Goal: Information Seeking & Learning: Check status

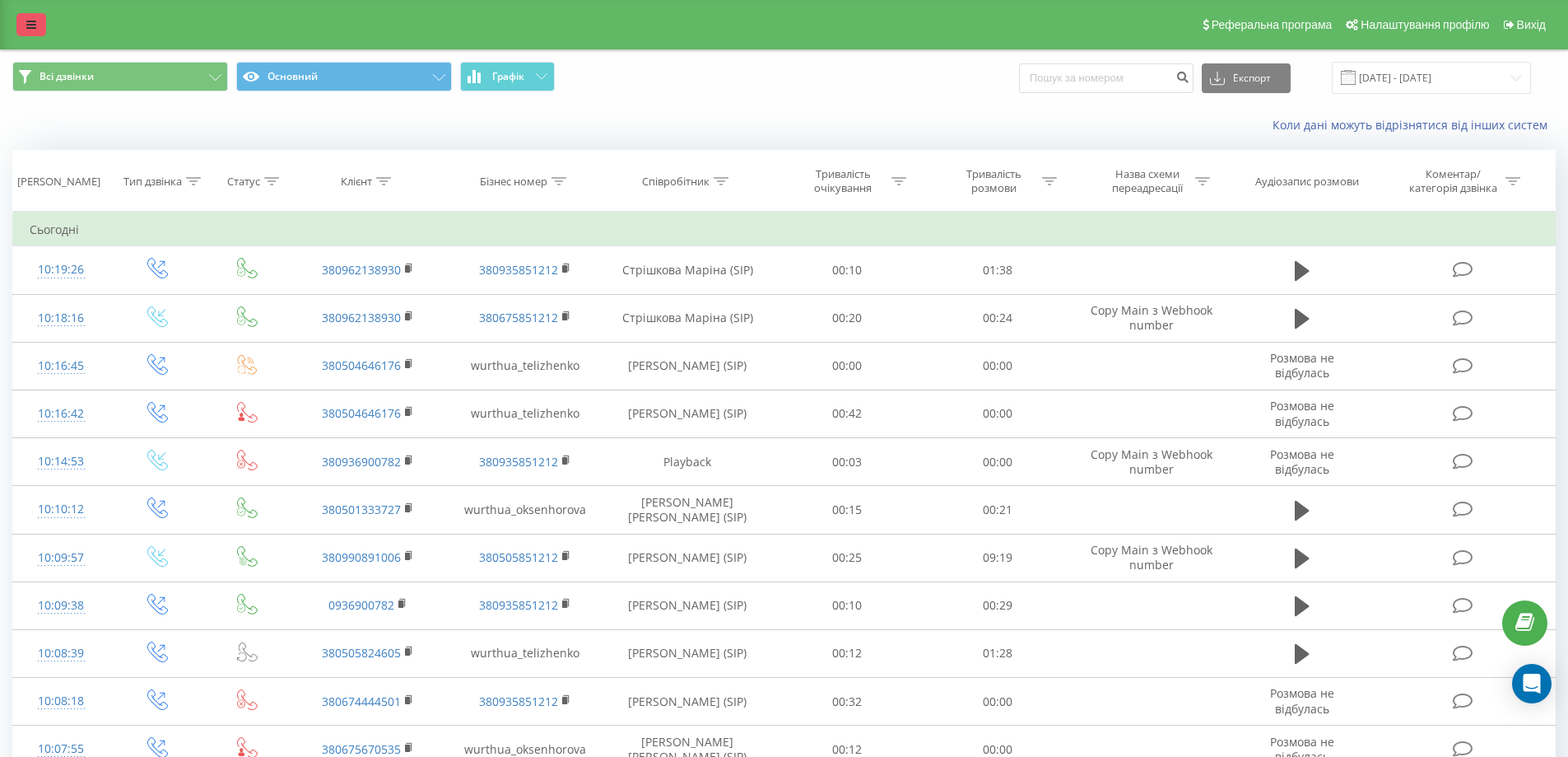
click at [34, 29] on icon at bounding box center [31, 25] width 10 height 12
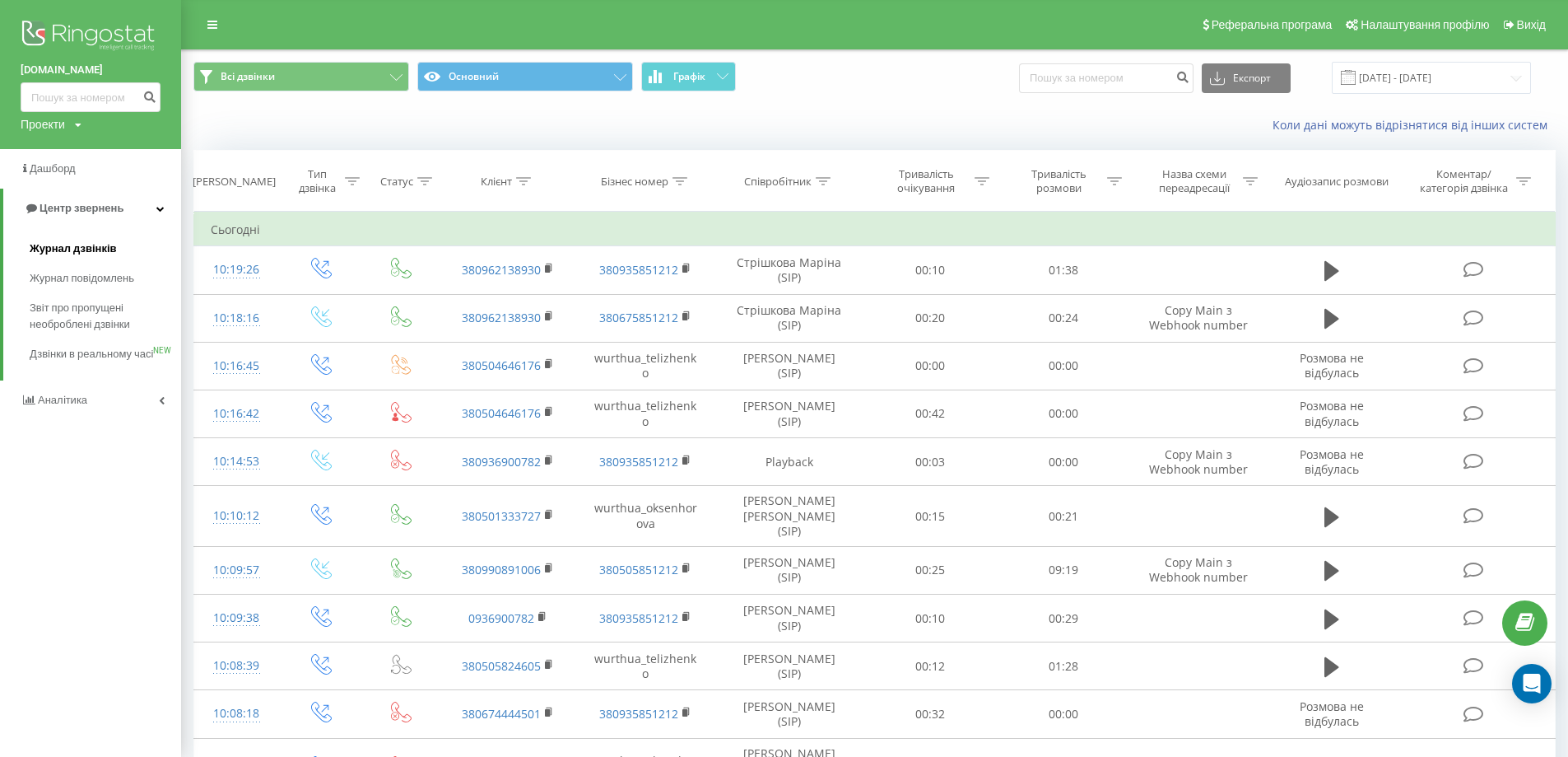
click at [107, 244] on span "Журнал дзвінків" at bounding box center [73, 249] width 87 height 17
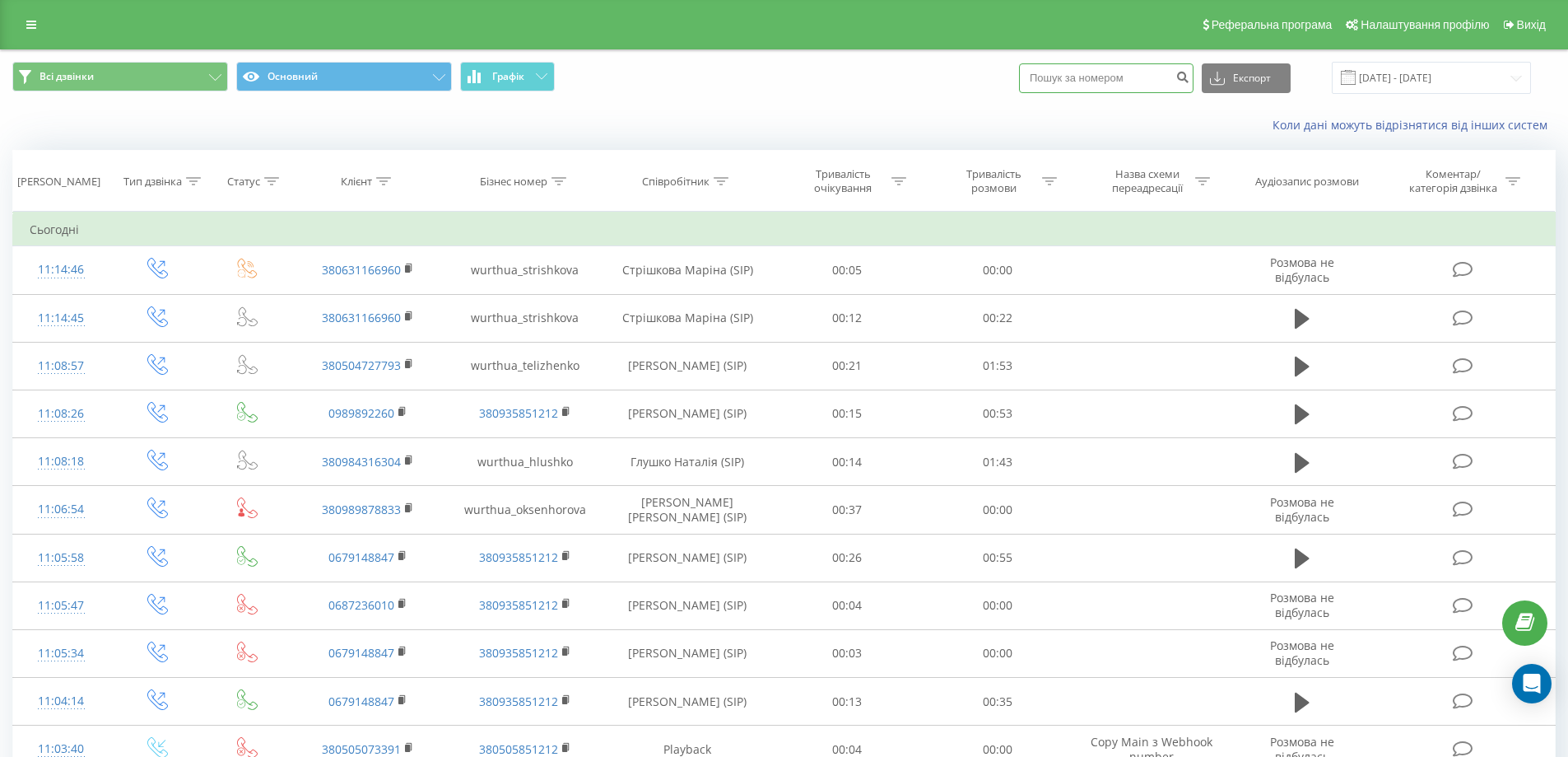
drag, startPoint x: 1075, startPoint y: 68, endPoint x: 1159, endPoint y: 65, distance: 84.1
click at [1076, 68] on input at bounding box center [1107, 78] width 175 height 29
paste input "0631166960"
type input "0631166960"
click at [1194, 71] on button "submit" at bounding box center [1182, 78] width 22 height 29
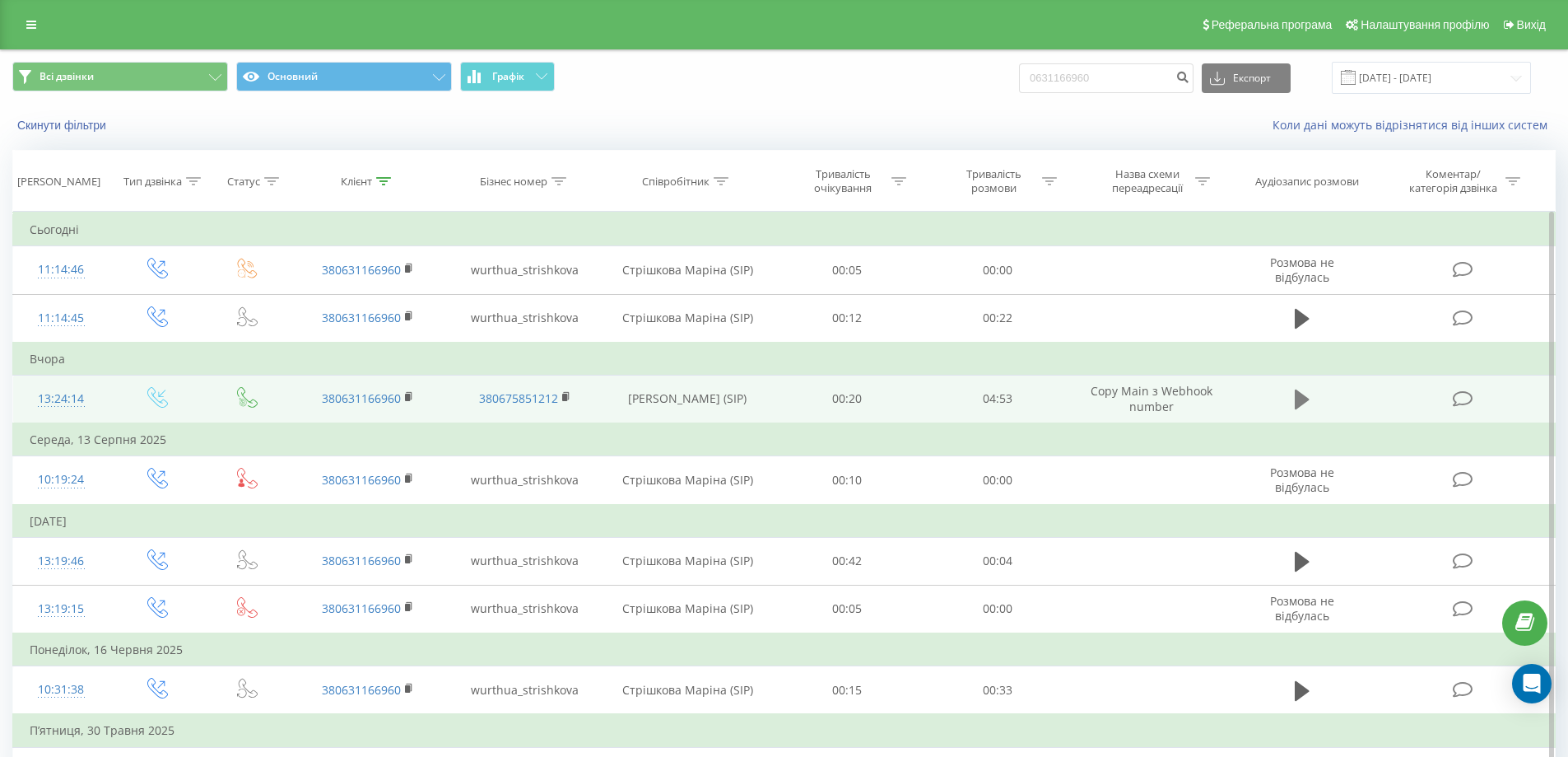
click at [1304, 393] on icon at bounding box center [1303, 399] width 15 height 23
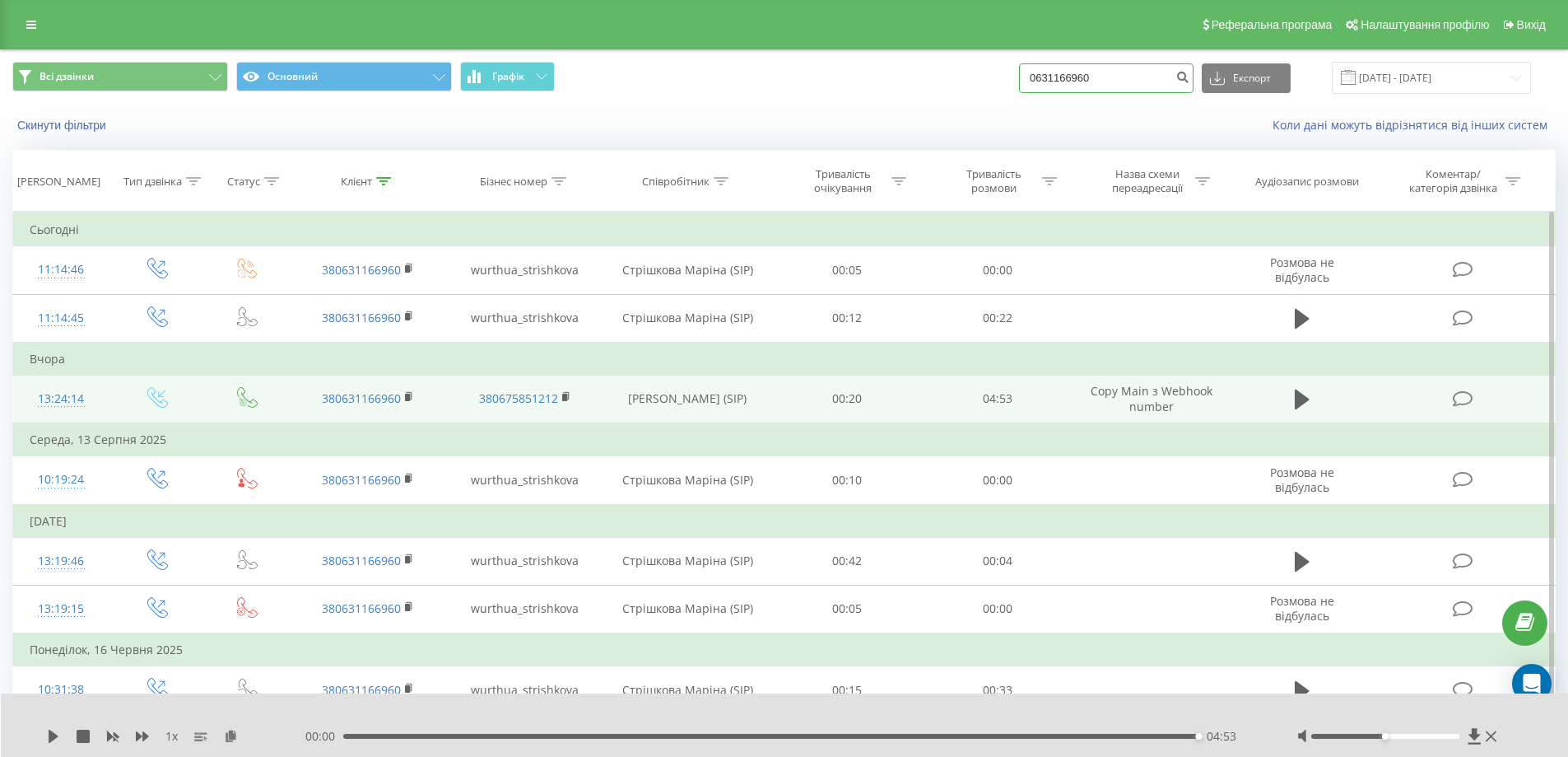
drag, startPoint x: 1090, startPoint y: 78, endPoint x: 961, endPoint y: 61, distance: 130.1
click at [962, 66] on div "Всі дзвінки Основний Графік 0631166960 Експорт .csv .xls .xlsx 20.05.2025 - 20.…" at bounding box center [784, 78] width 1544 height 32
paste input "0955818527"
type input "0955818527"
click at [1190, 80] on icon "submit" at bounding box center [1182, 75] width 14 height 10
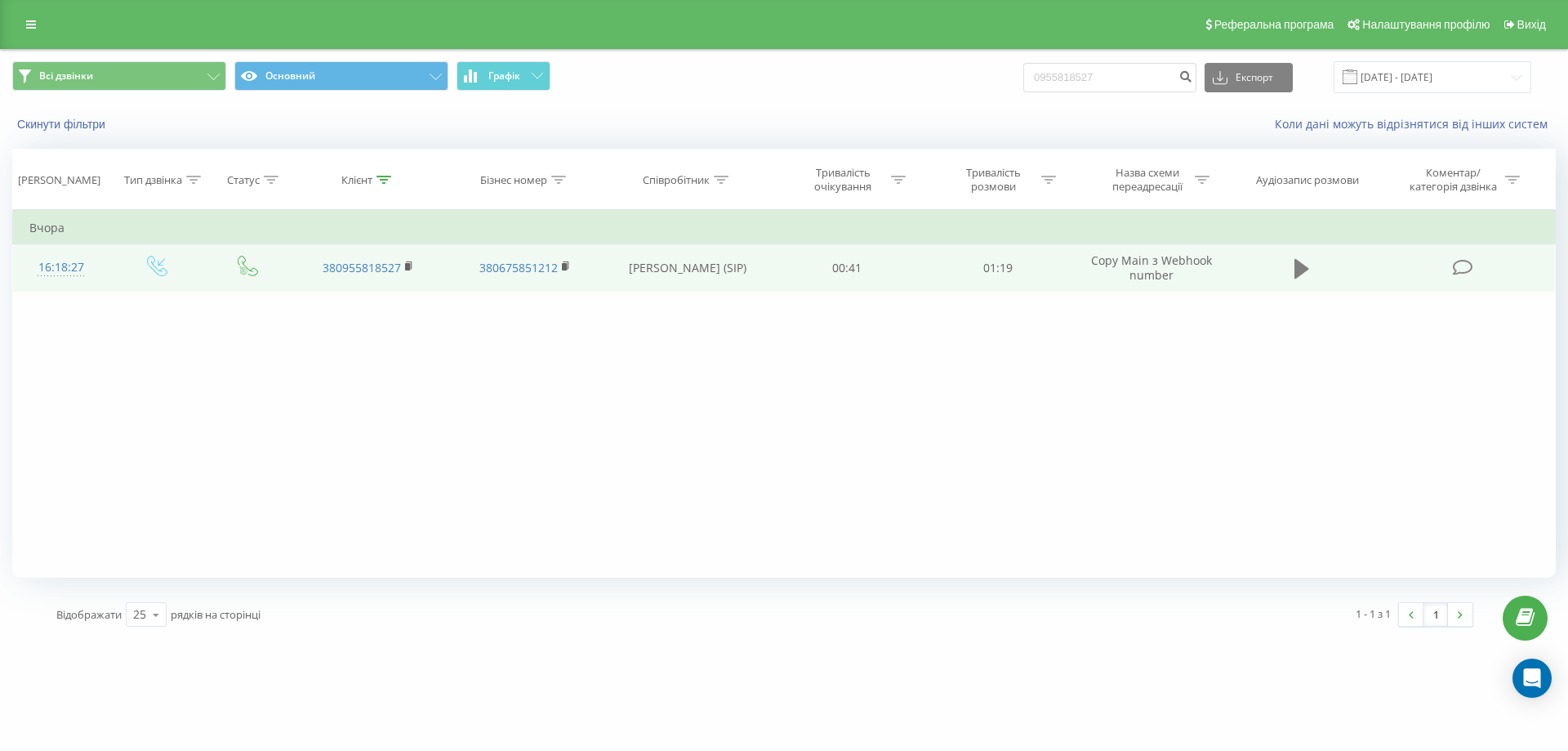
click at [1297, 267] on icon at bounding box center [1302, 269] width 15 height 20
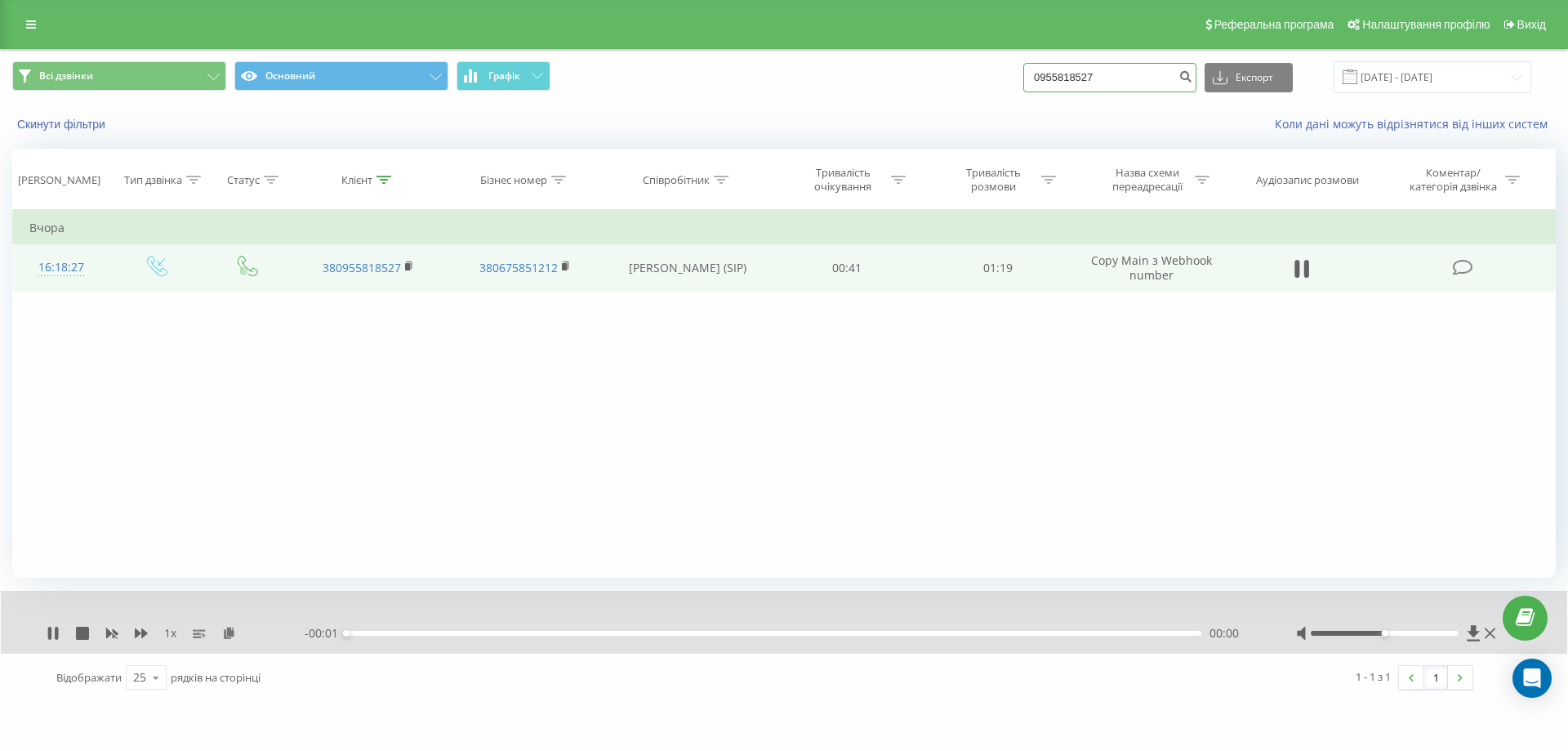
drag, startPoint x: 1132, startPoint y: 81, endPoint x: 986, endPoint y: 49, distance: 149.5
click at [1000, 63] on div "Всі дзвінки Основний Графік 0955818527 Експорт .csv .xls .xlsx 20.05.2025 - 20.…" at bounding box center [784, 77] width 1544 height 32
click at [1076, 80] on input "0955818527" at bounding box center [1110, 77] width 173 height 29
drag, startPoint x: 1022, startPoint y: 73, endPoint x: 980, endPoint y: 73, distance: 42.0
click at [980, 73] on div "Всі дзвінки Основний Графік 0955818527 Експорт .csv .xls .xlsx 20.05.2025 - 20.…" at bounding box center [784, 77] width 1544 height 32
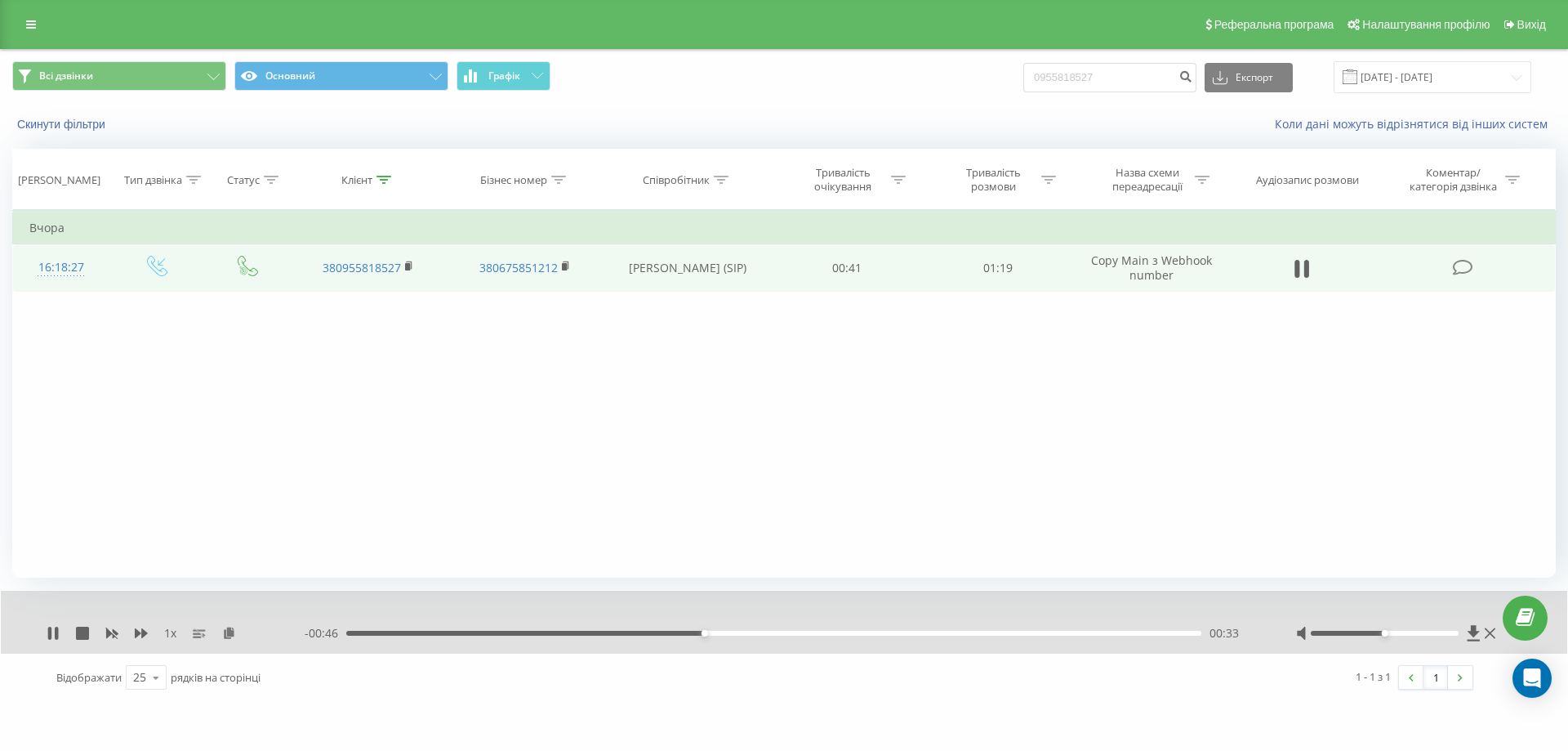
click at [350, 634] on div "00:33" at bounding box center [773, 634] width 855 height 5
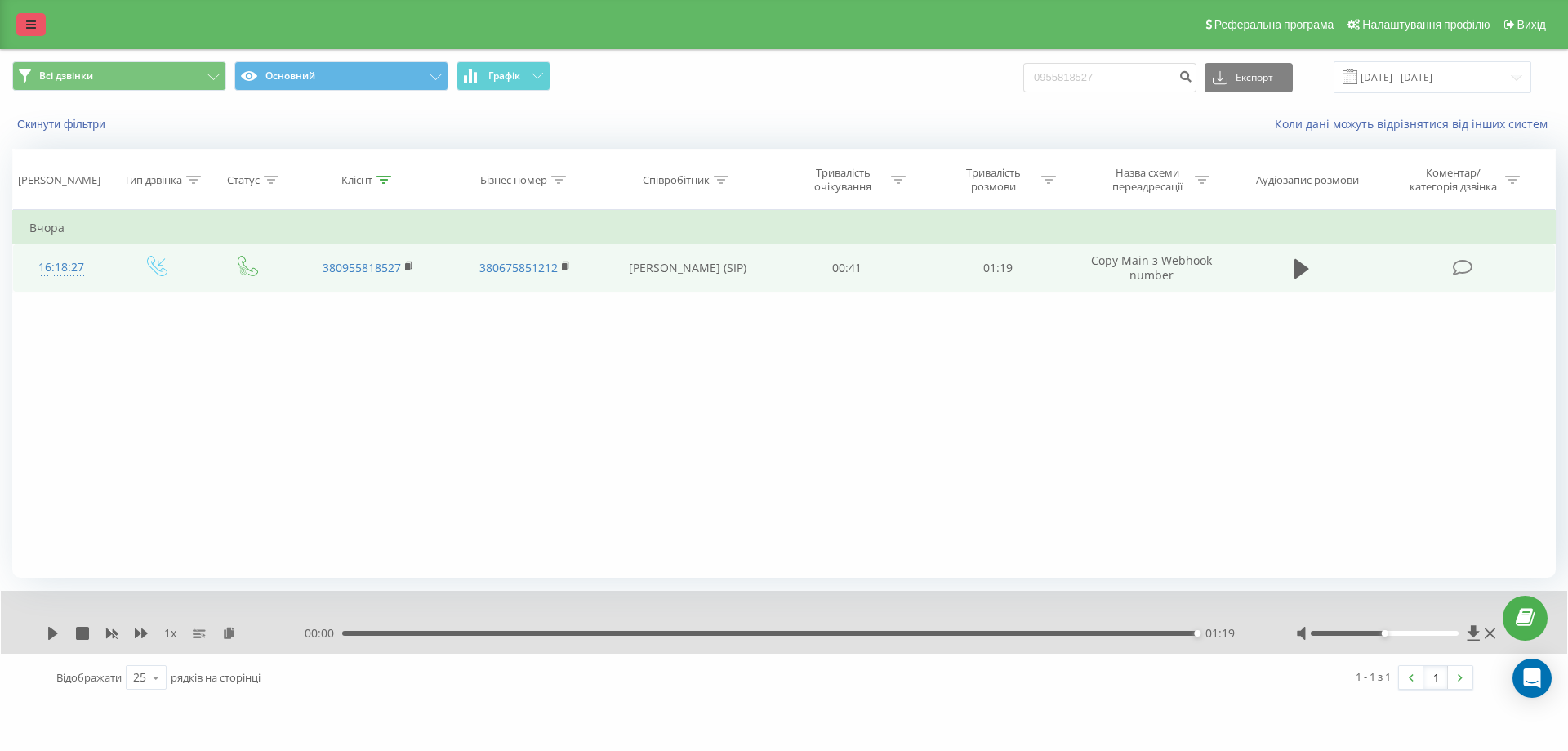
click at [31, 28] on icon at bounding box center [31, 25] width 10 height 12
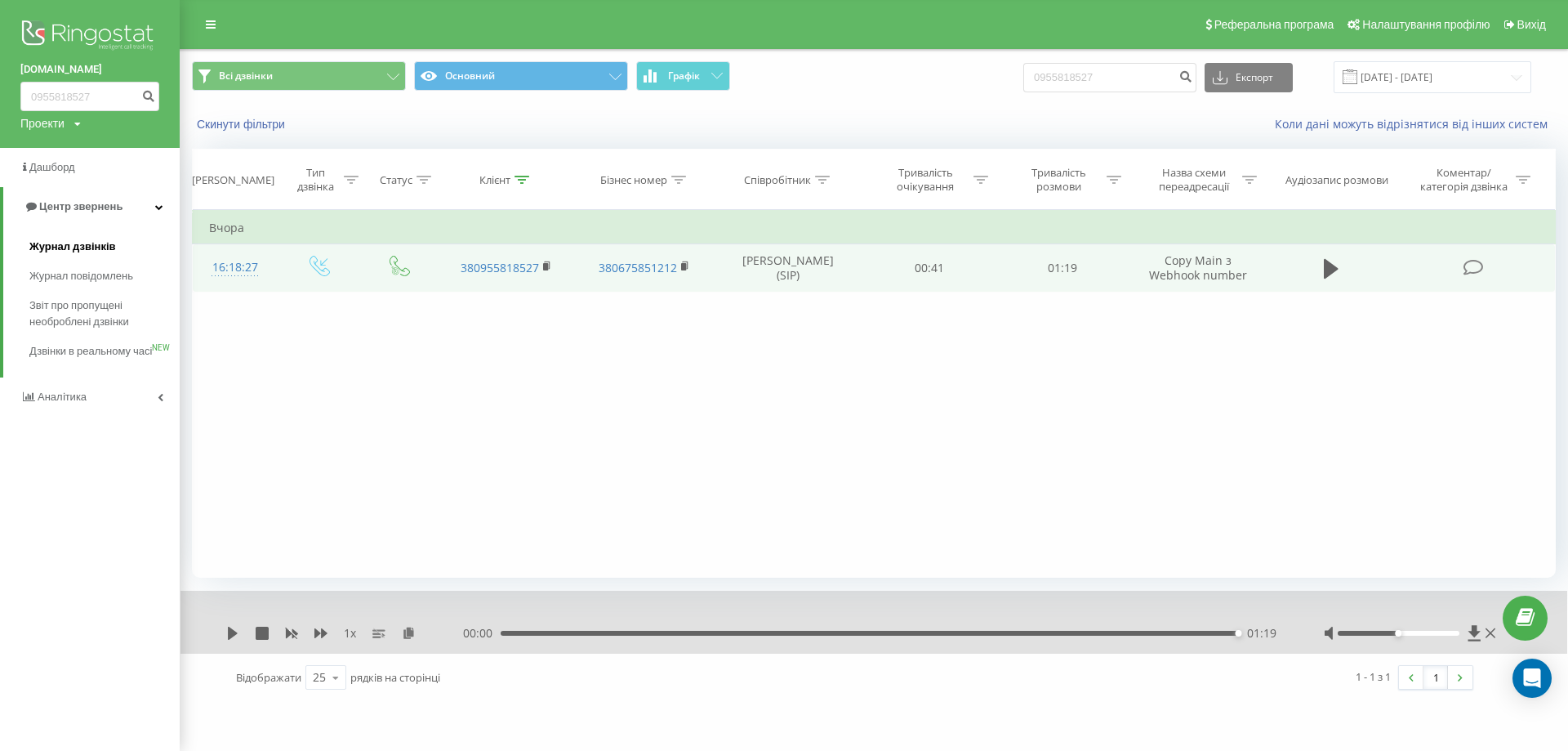
click at [70, 243] on span "Журнал дзвінків" at bounding box center [72, 247] width 87 height 17
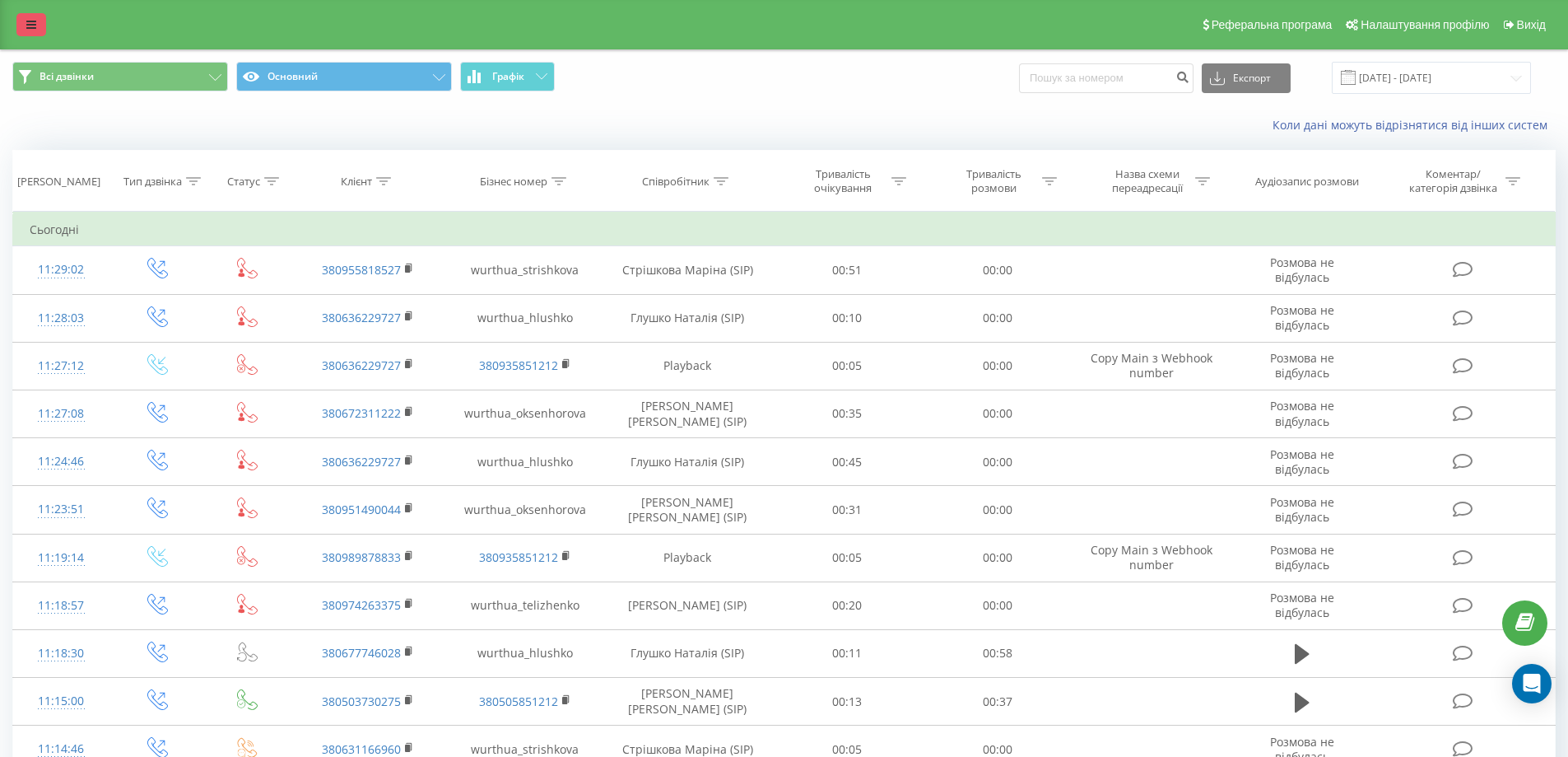
click at [39, 28] on link at bounding box center [31, 24] width 29 height 23
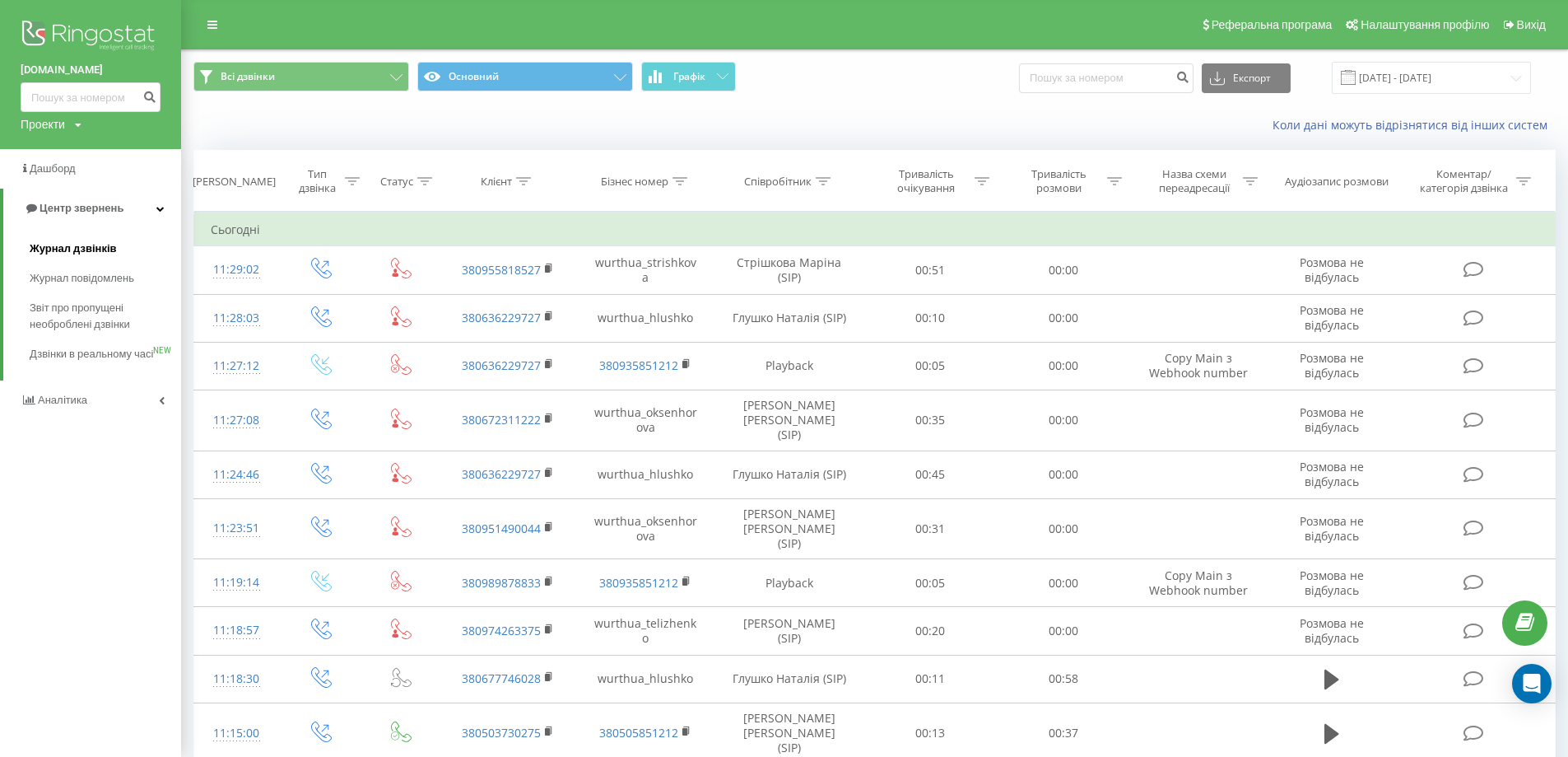
click at [112, 241] on link "Журнал дзвінків" at bounding box center [105, 248] width 152 height 29
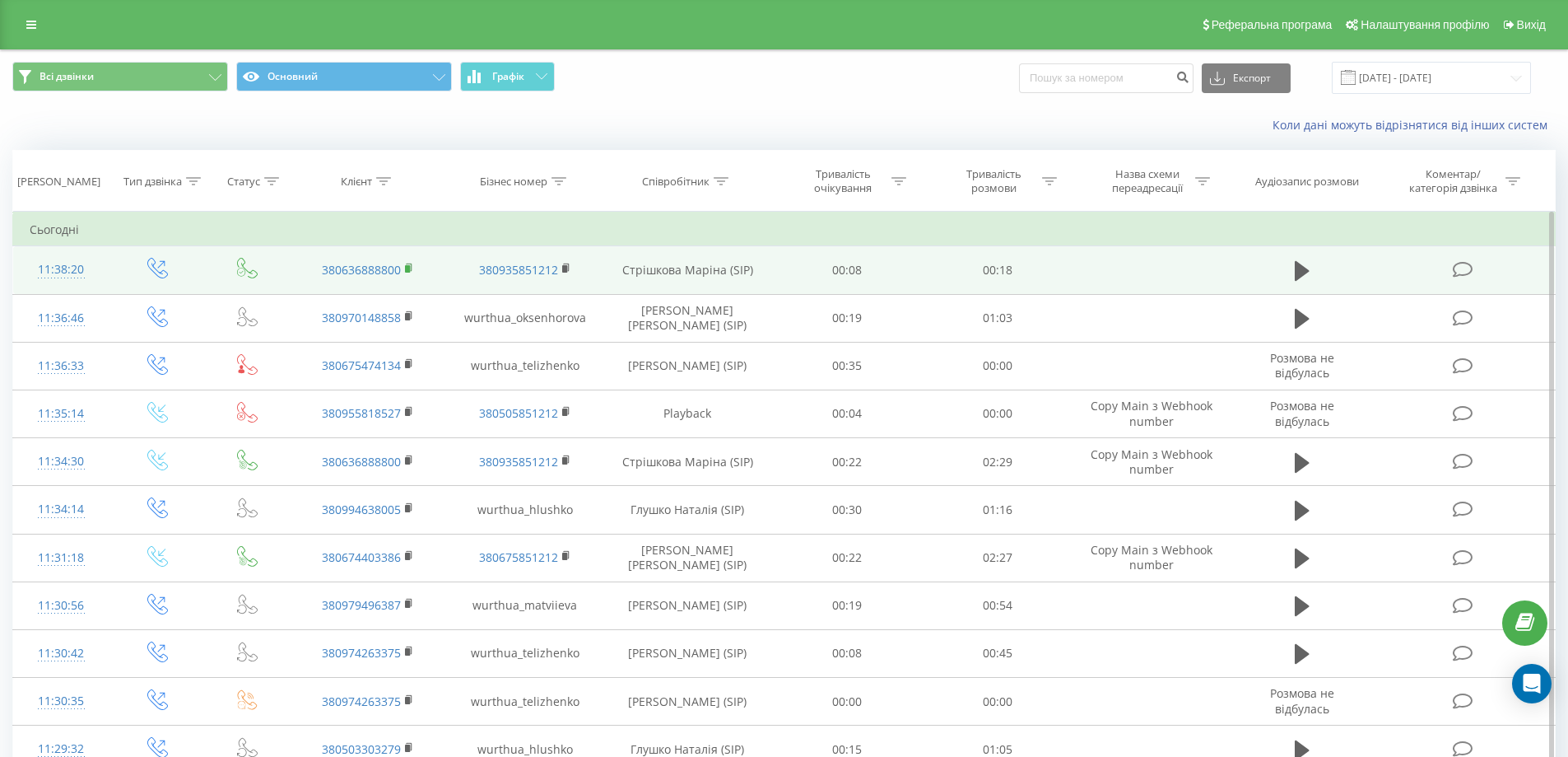
click at [409, 269] on rect at bounding box center [408, 269] width 5 height 8
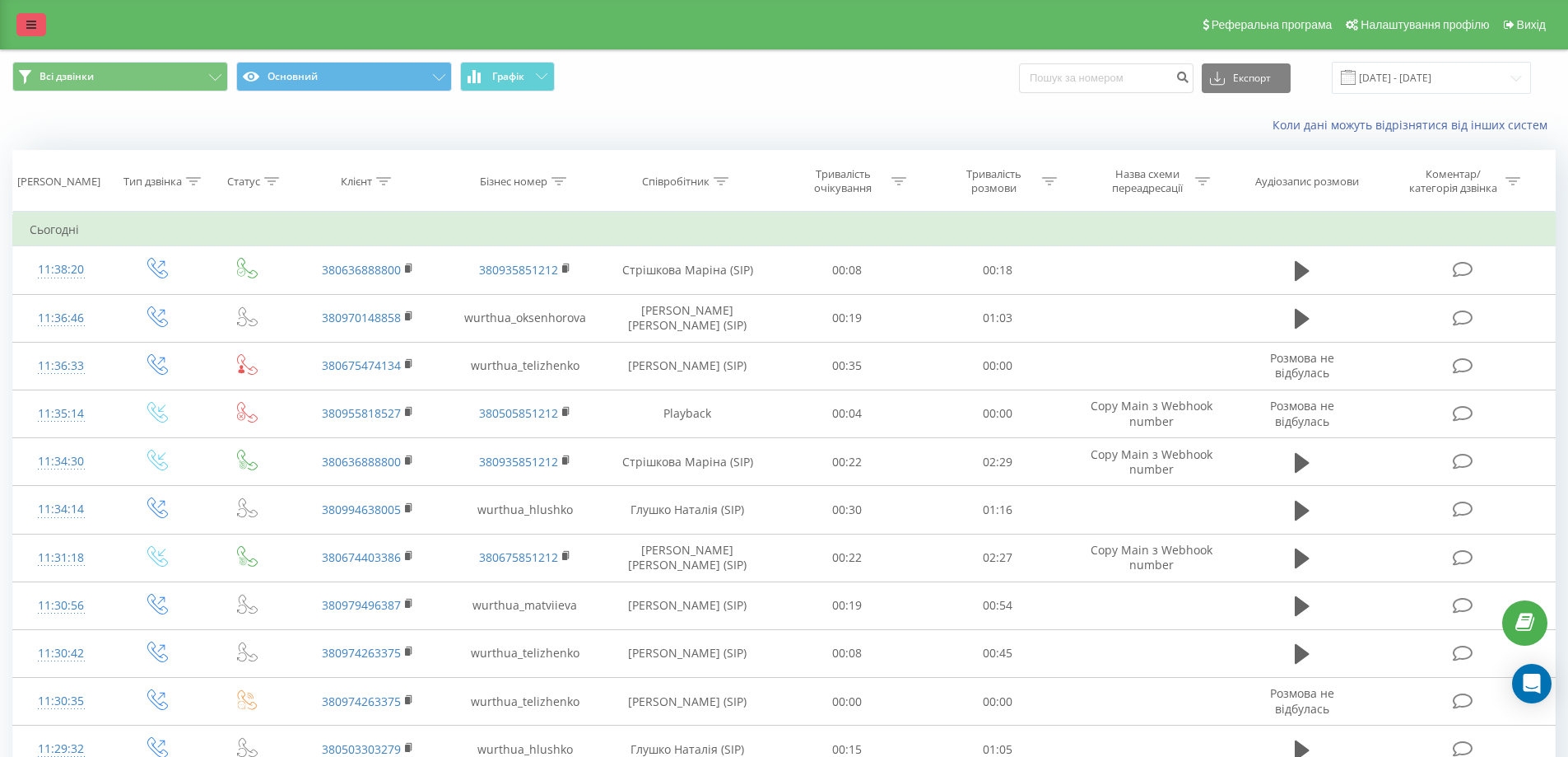
click at [34, 23] on icon at bounding box center [31, 25] width 10 height 12
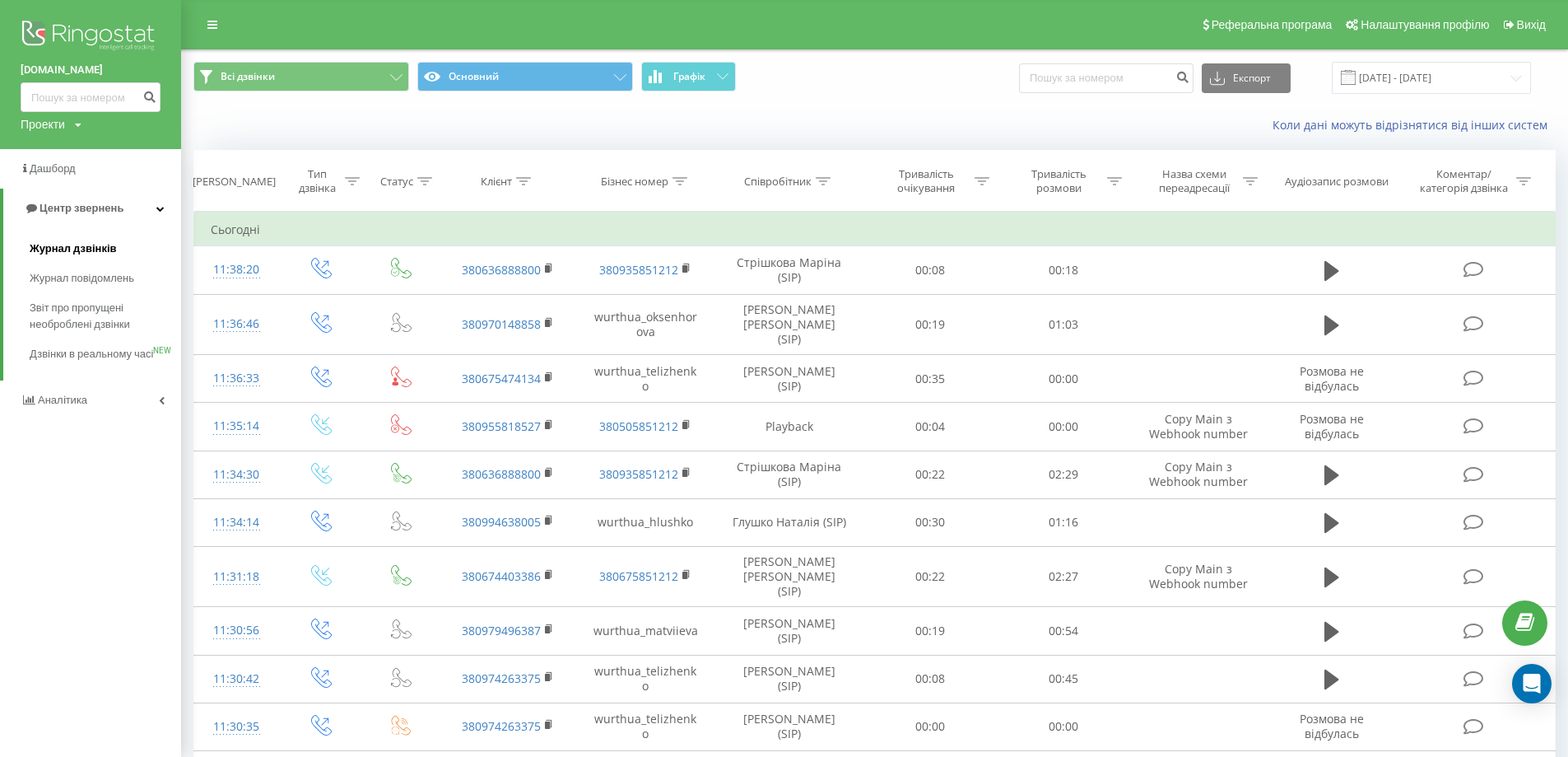
click at [101, 246] on span "Журнал дзвінків" at bounding box center [73, 249] width 87 height 17
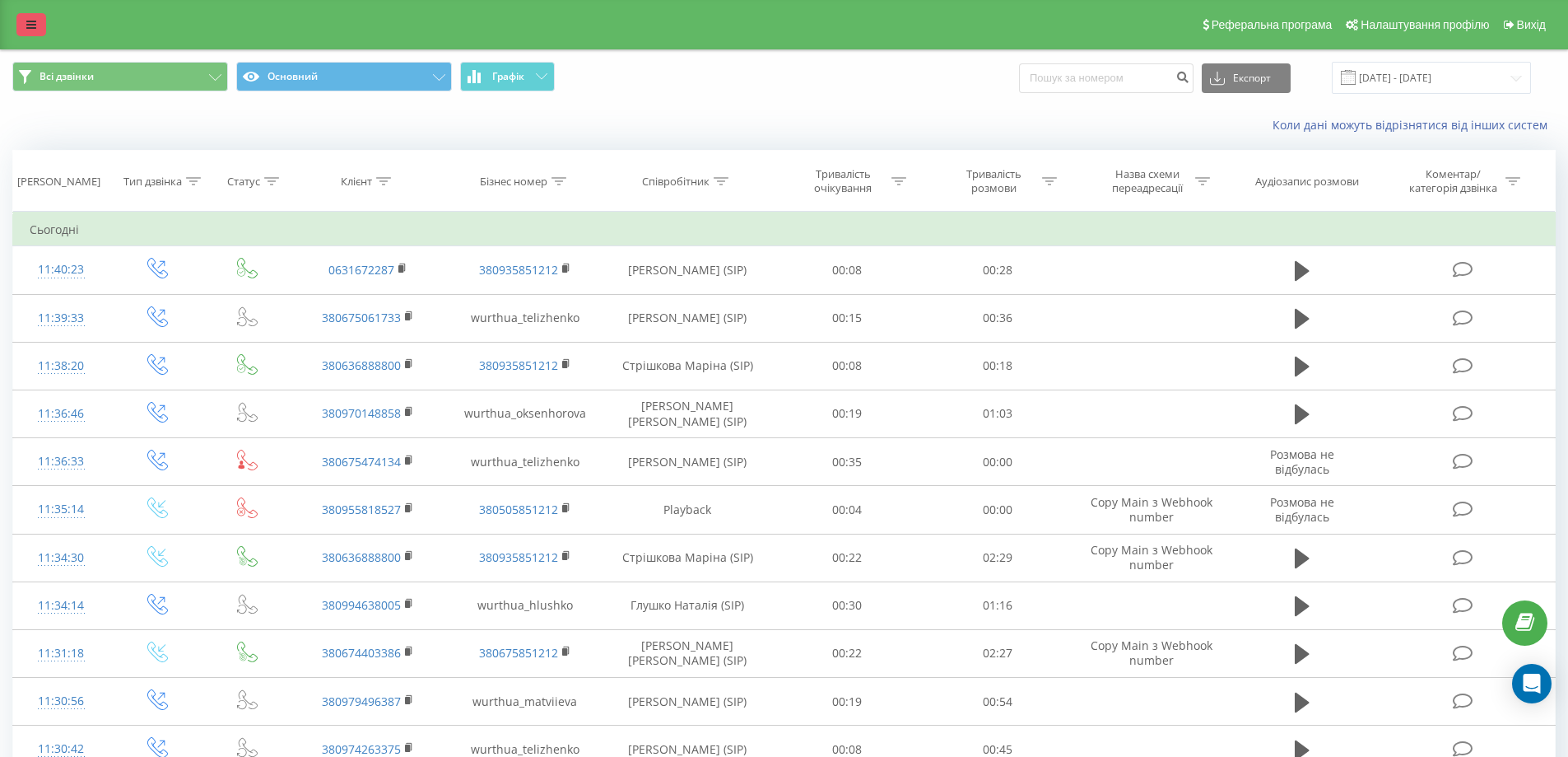
click at [29, 29] on icon at bounding box center [31, 25] width 10 height 12
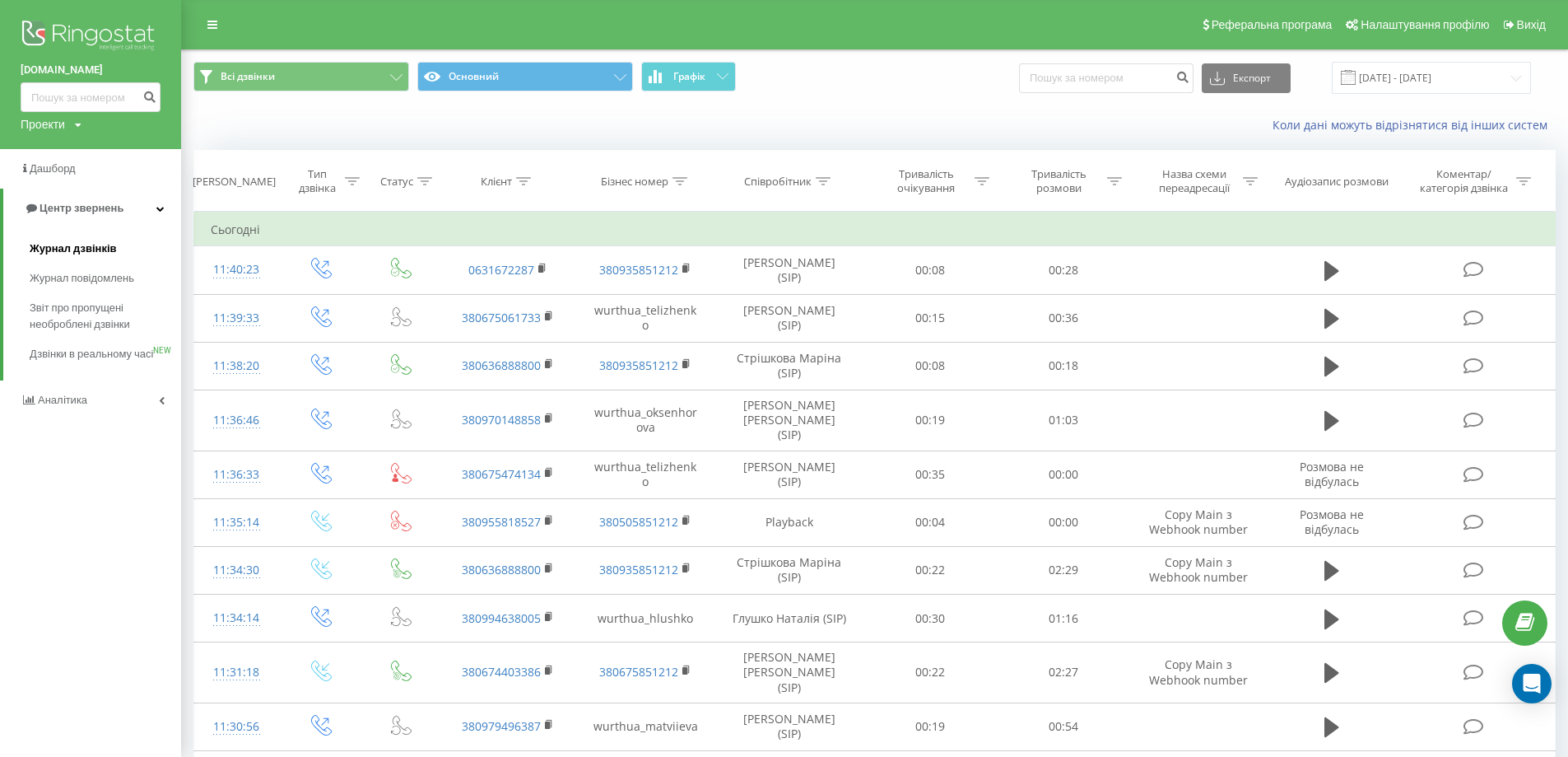
click at [96, 243] on span "Журнал дзвінків" at bounding box center [73, 249] width 87 height 17
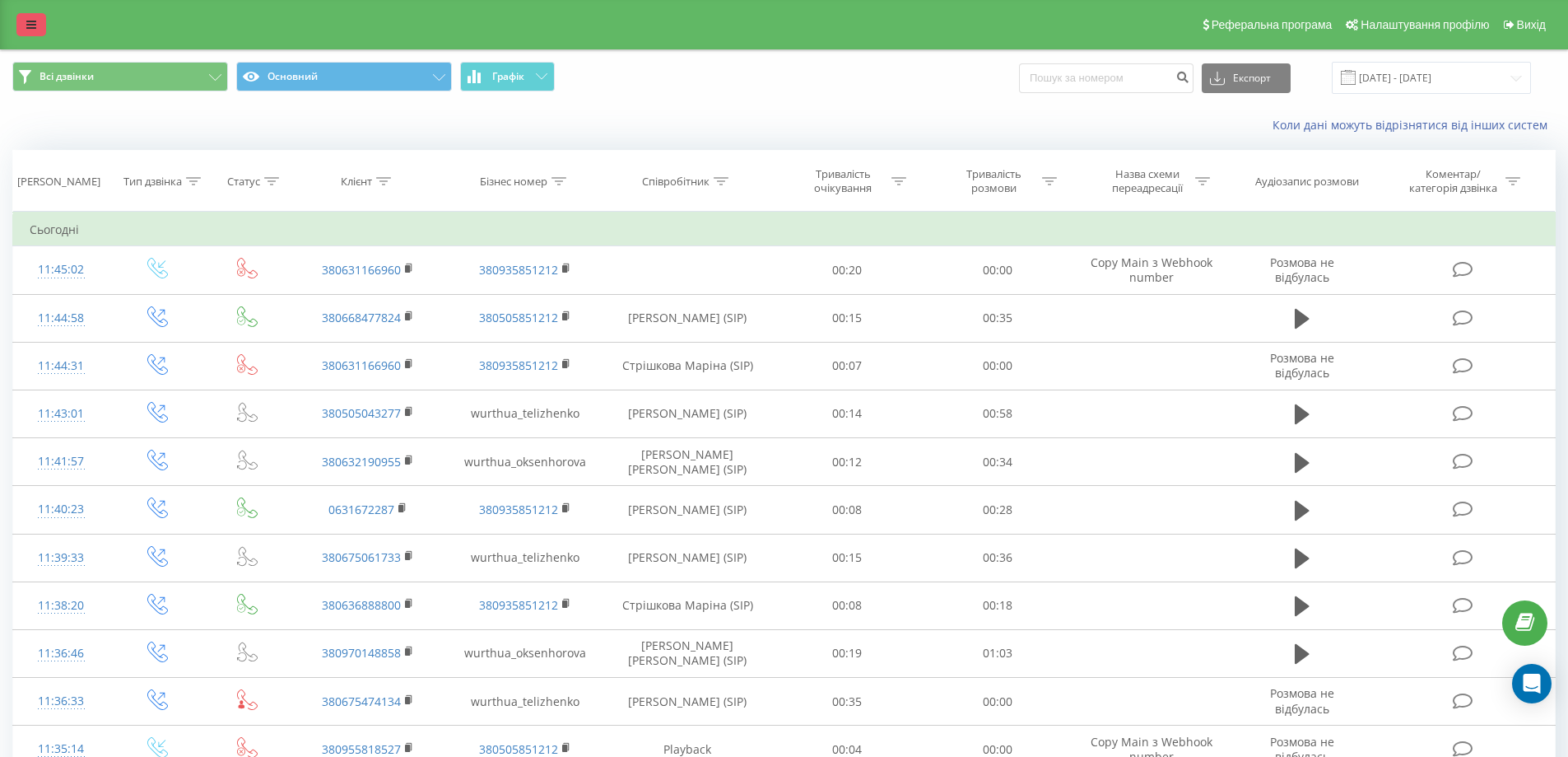
click at [49, 22] on div "Реферальна програма Налаштування профілю Вихід" at bounding box center [784, 24] width 1568 height 50
drag, startPoint x: 37, startPoint y: 26, endPoint x: 67, endPoint y: 101, distance: 80.8
click at [37, 27] on link at bounding box center [31, 24] width 29 height 23
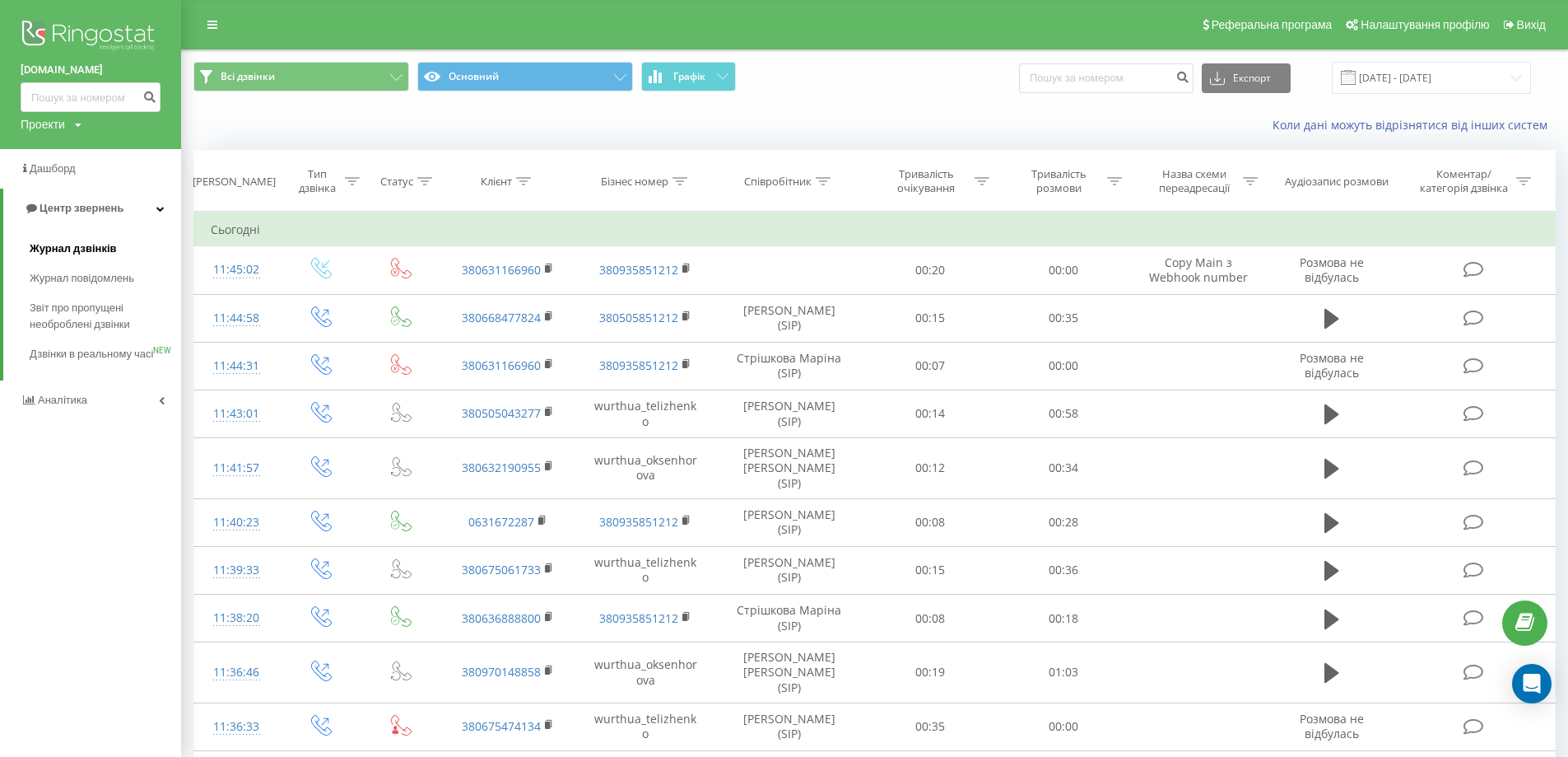
click at [105, 248] on span "Журнал дзвінків" at bounding box center [73, 249] width 87 height 17
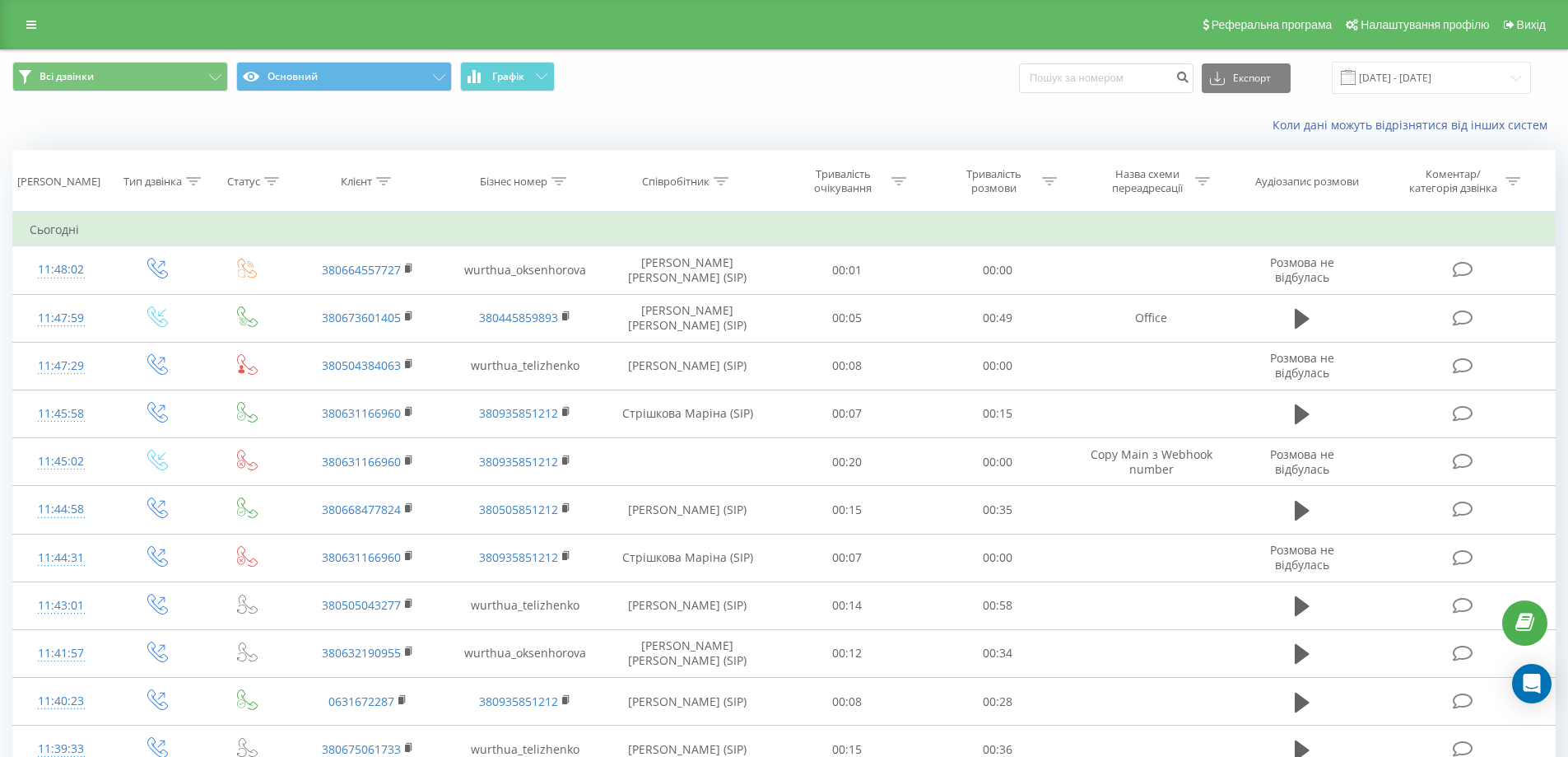
drag, startPoint x: 33, startPoint y: 31, endPoint x: 34, endPoint y: 44, distance: 13.0
click at [32, 31] on link at bounding box center [31, 24] width 29 height 23
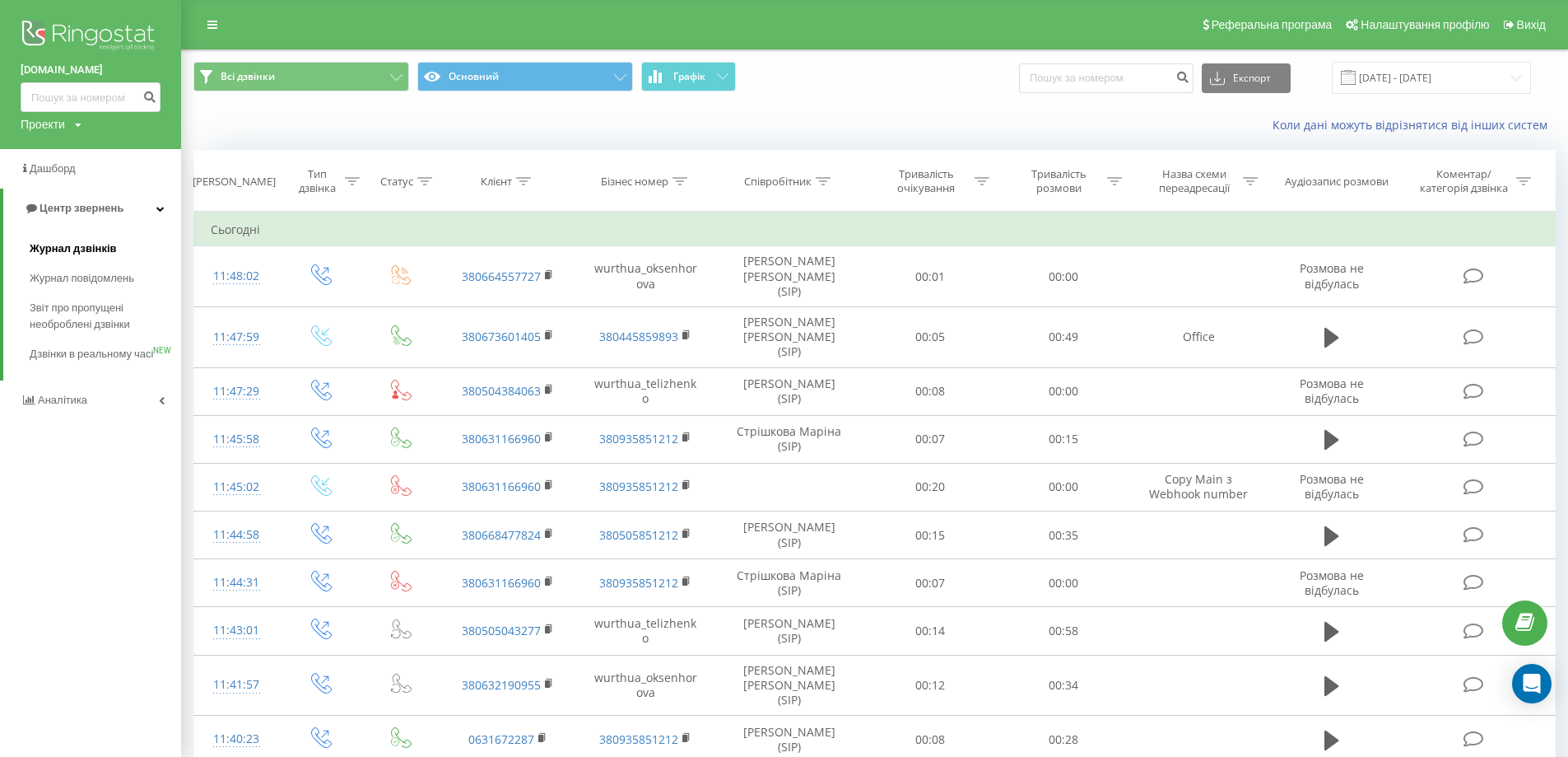
click at [63, 245] on span "Журнал дзвінків" at bounding box center [73, 249] width 87 height 17
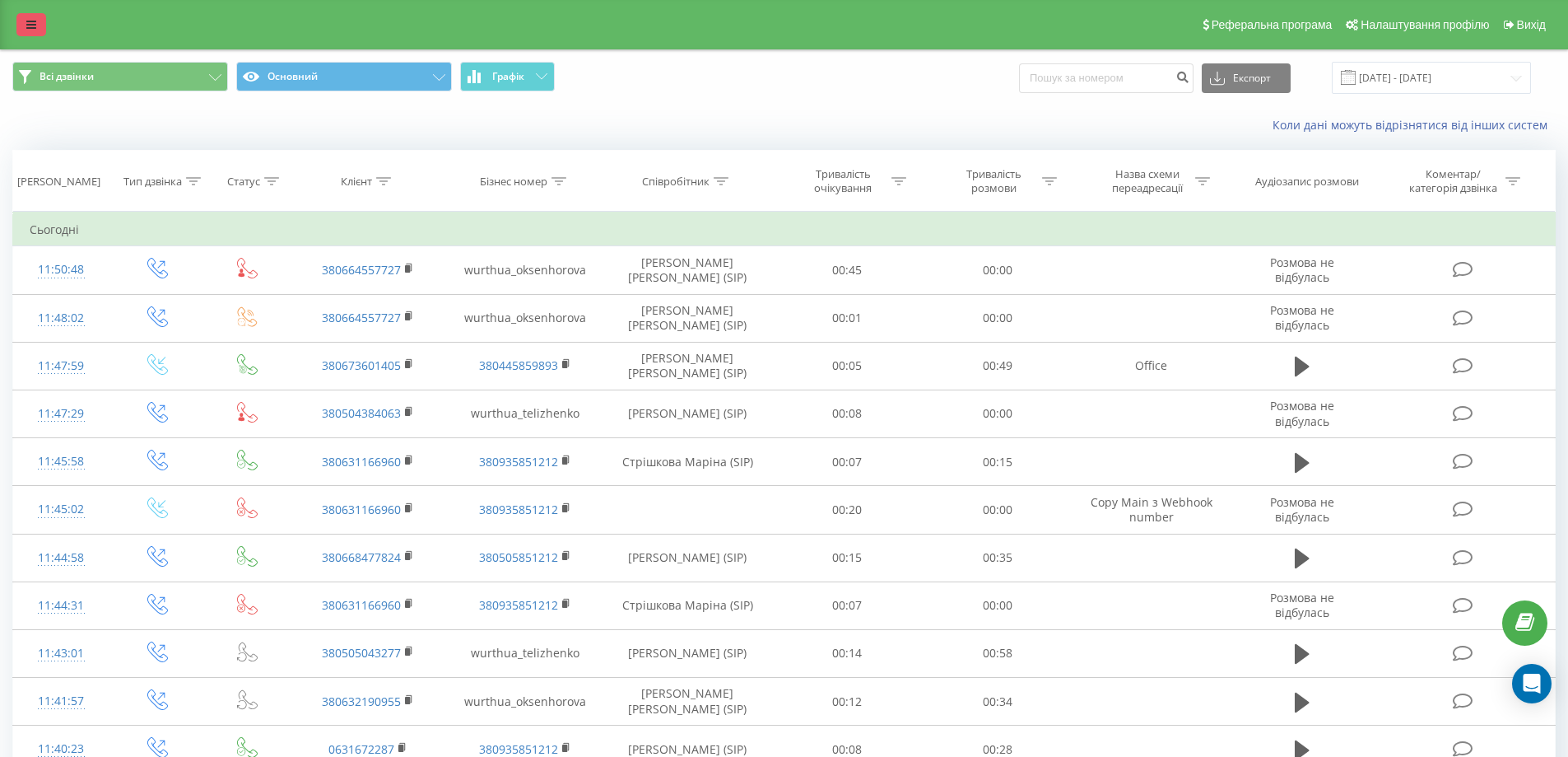
click at [27, 17] on link at bounding box center [31, 24] width 29 height 23
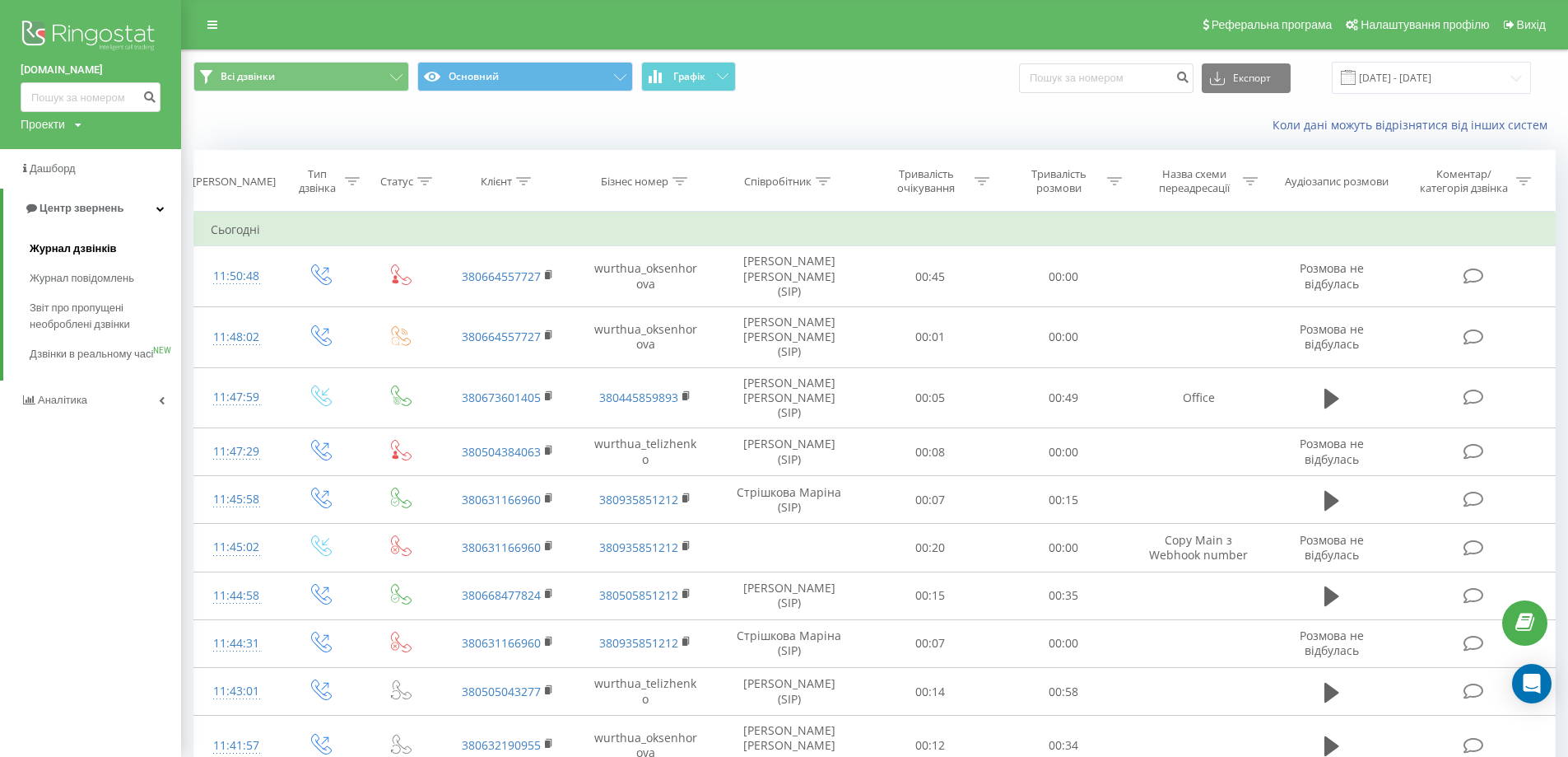
click at [81, 240] on link "Журнал дзвінків" at bounding box center [105, 248] width 152 height 29
